Goal: Task Accomplishment & Management: Manage account settings

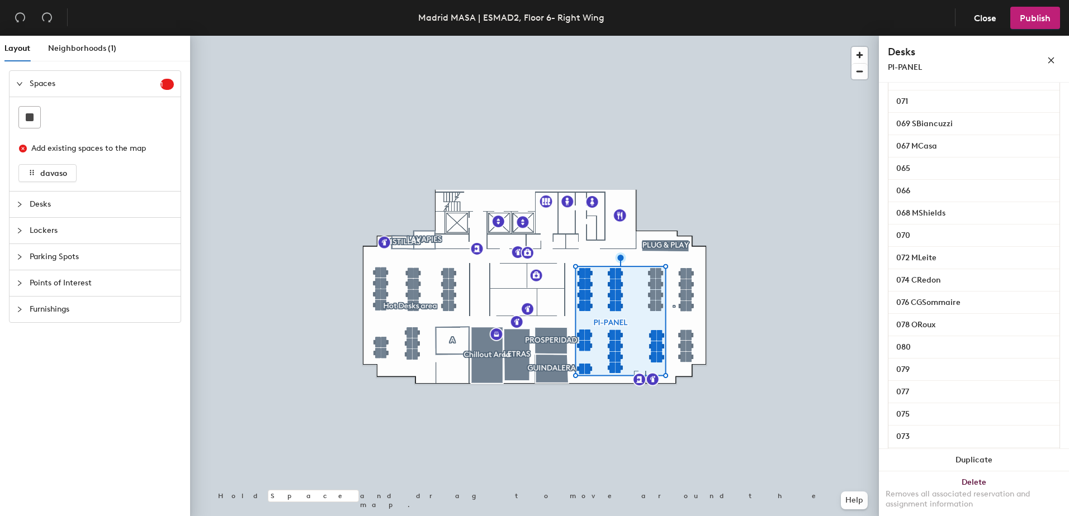
scroll to position [314, 0]
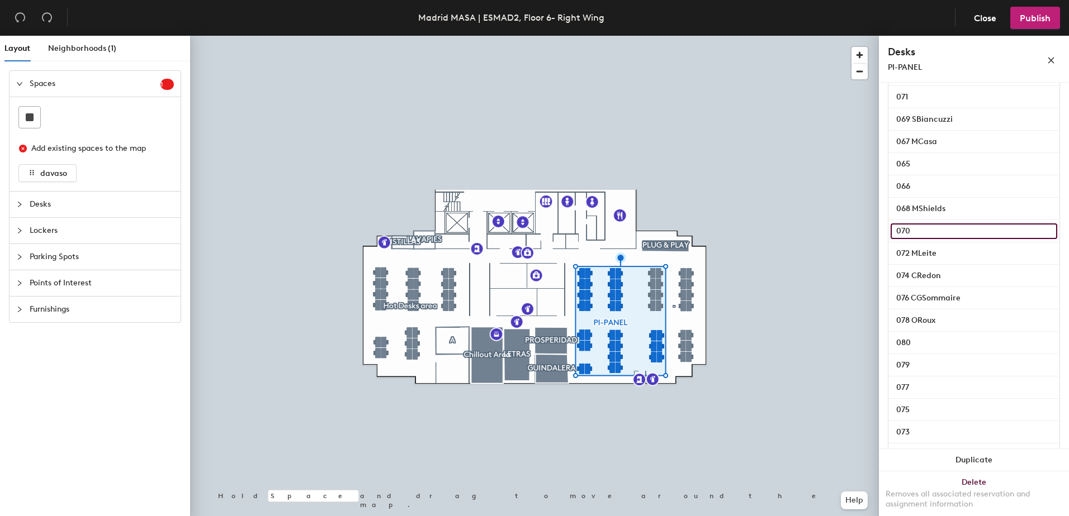
click at [927, 239] on input "070" at bounding box center [973, 232] width 167 height 16
paste input "[PERSON_NAME]"
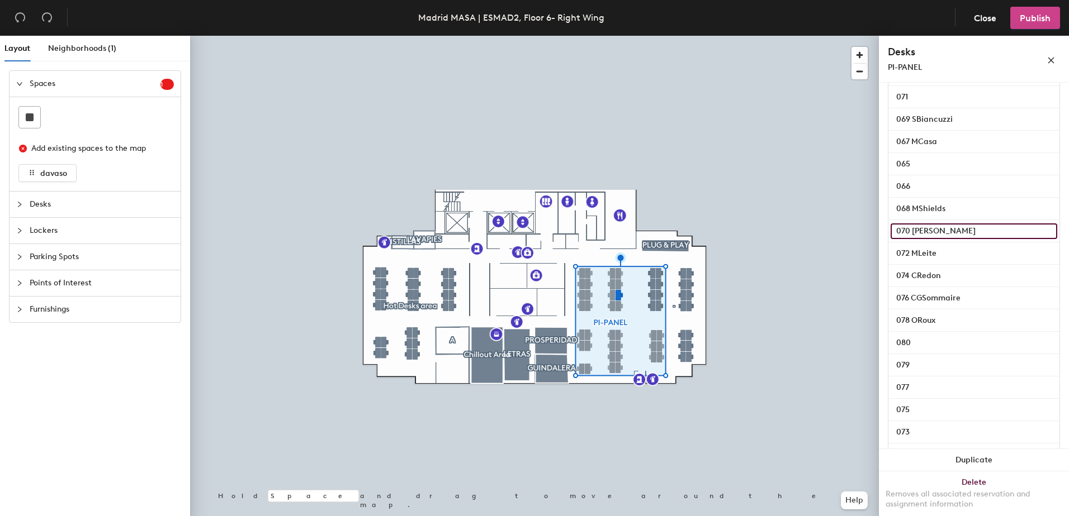
type input "070 [PERSON_NAME]"
click at [1036, 11] on button "Publish" at bounding box center [1035, 18] width 50 height 22
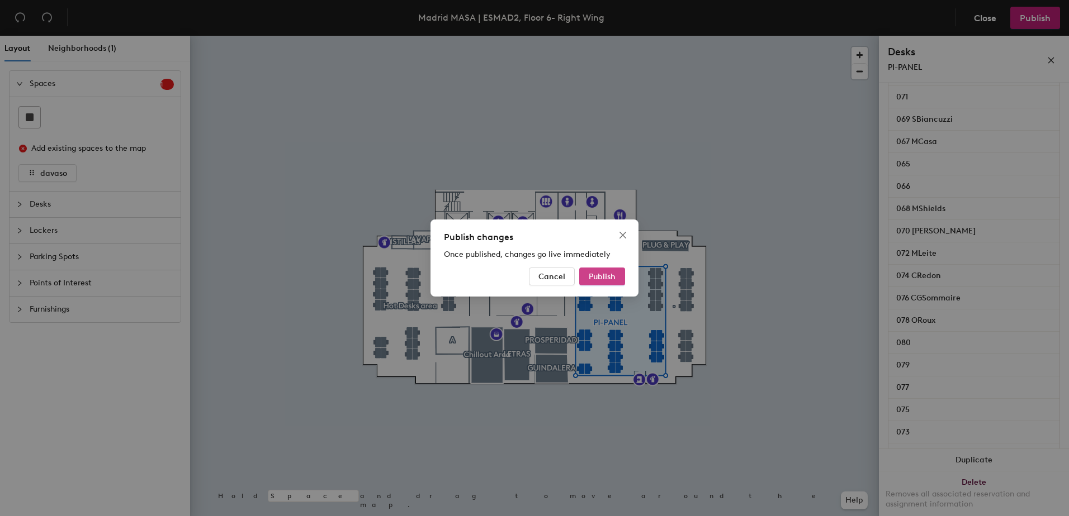
click at [608, 278] on span "Publish" at bounding box center [601, 277] width 27 height 10
